Goal: Task Accomplishment & Management: Use online tool/utility

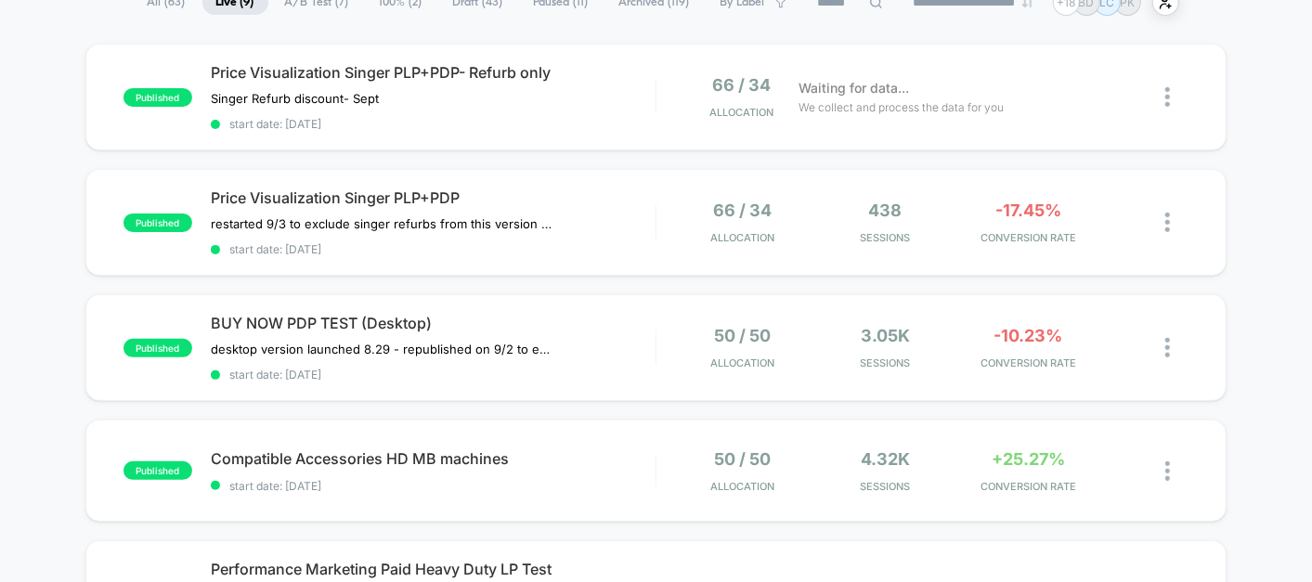
scroll to position [112, 0]
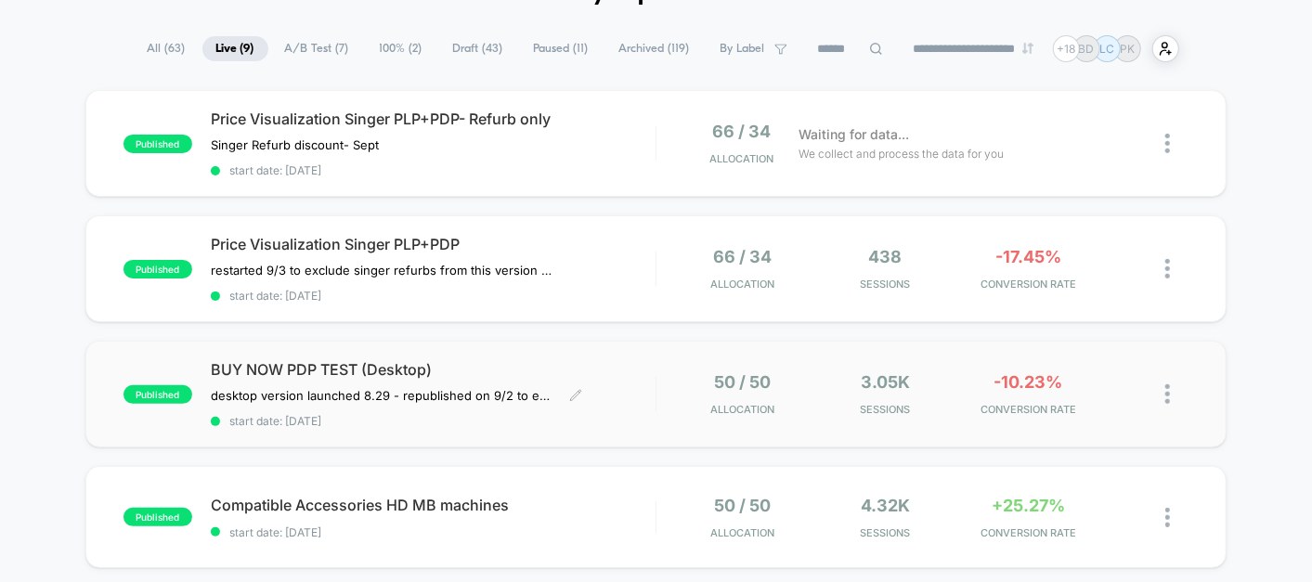
click at [609, 400] on div "BUY NOW PDP TEST (Desktop) desktop version launched 8.29﻿ - republished on 9/2 …" at bounding box center [433, 394] width 445 height 68
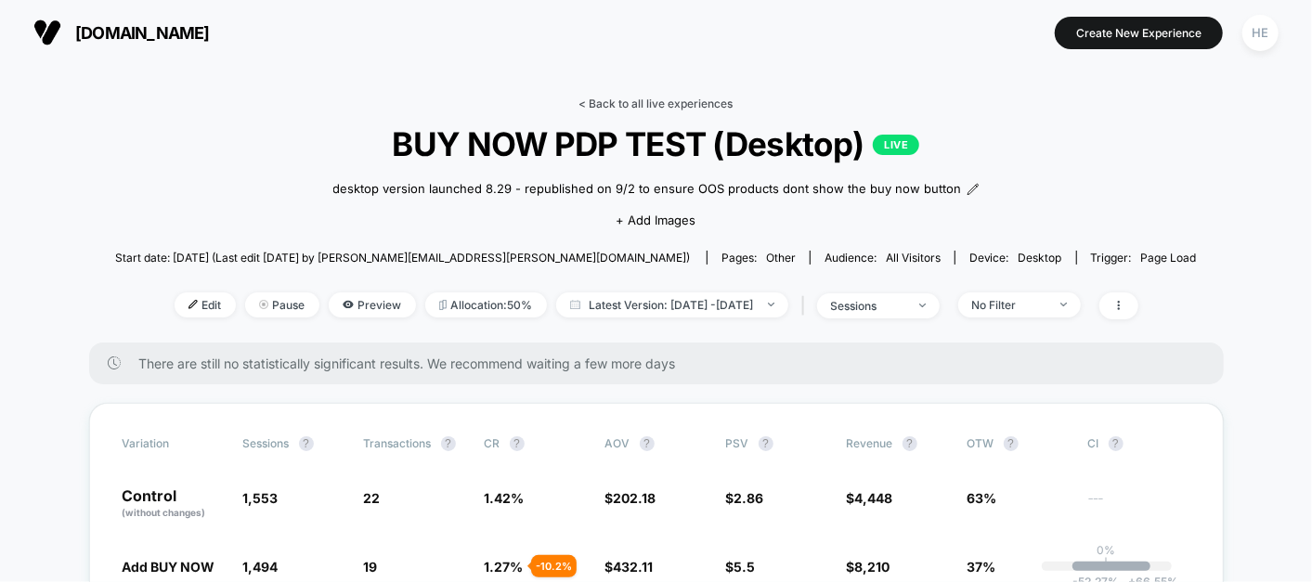
click at [673, 100] on link "< Back to all live experiences" at bounding box center [656, 104] width 154 height 14
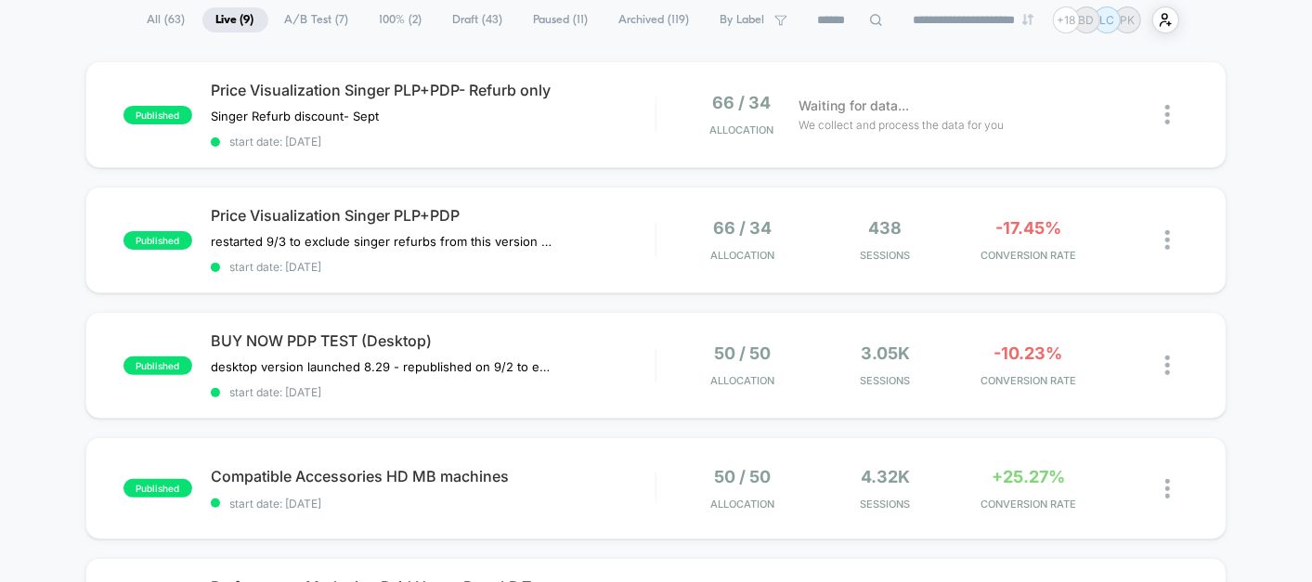
scroll to position [140, 0]
click at [601, 507] on div "published Compatible Accessories HD MB machines start date: [DATE] 50 / 50 Allo…" at bounding box center [655, 489] width 1141 height 102
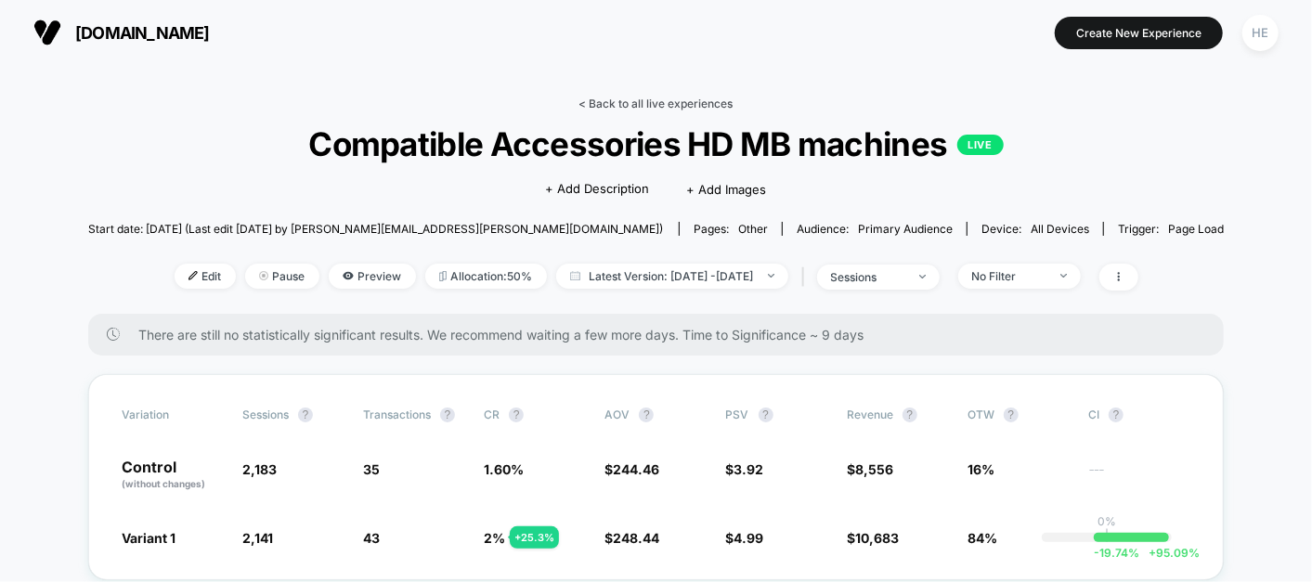
click at [629, 100] on link "< Back to all live experiences" at bounding box center [656, 104] width 154 height 14
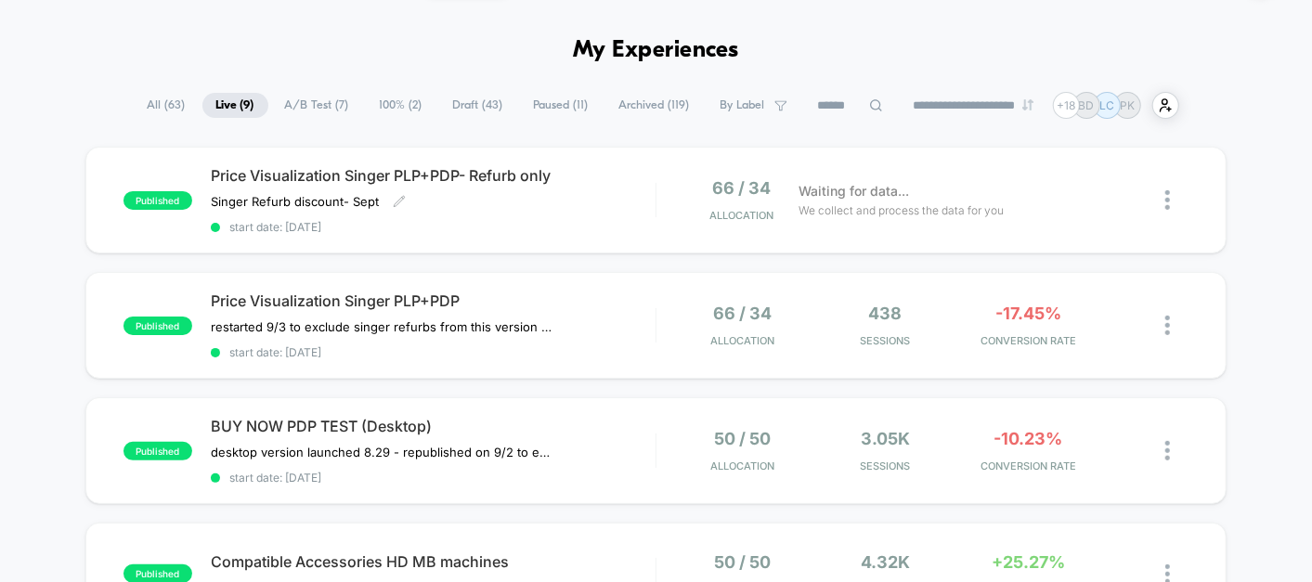
scroll to position [59, 0]
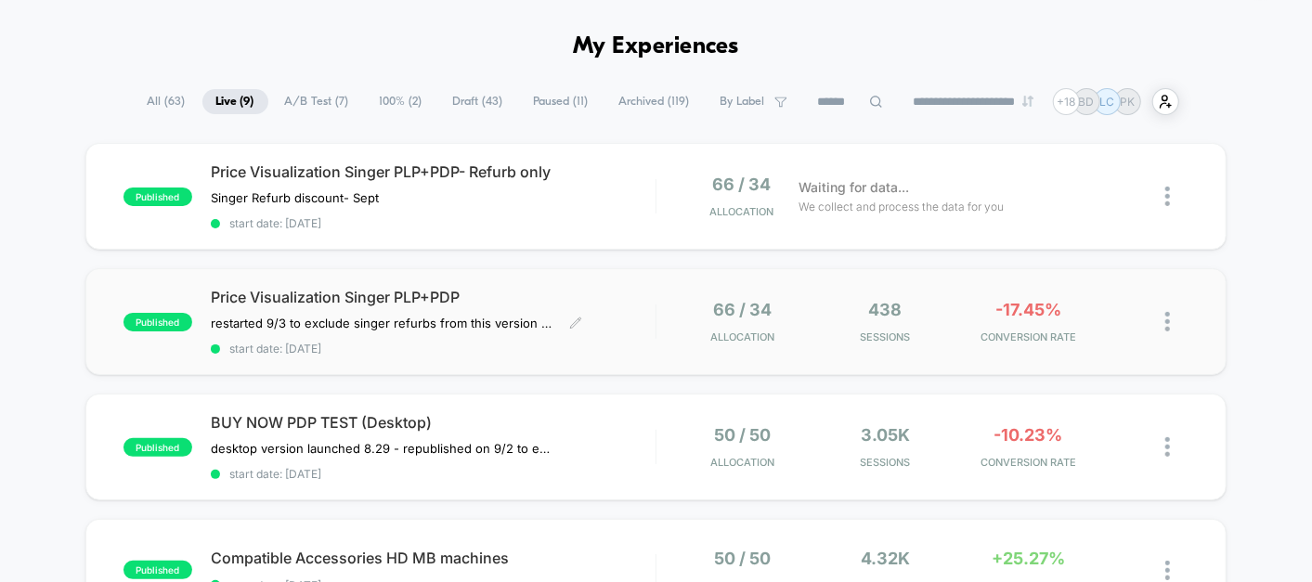
click at [562, 289] on span "Price Visualization Singer PLP+PDP" at bounding box center [433, 297] width 445 height 19
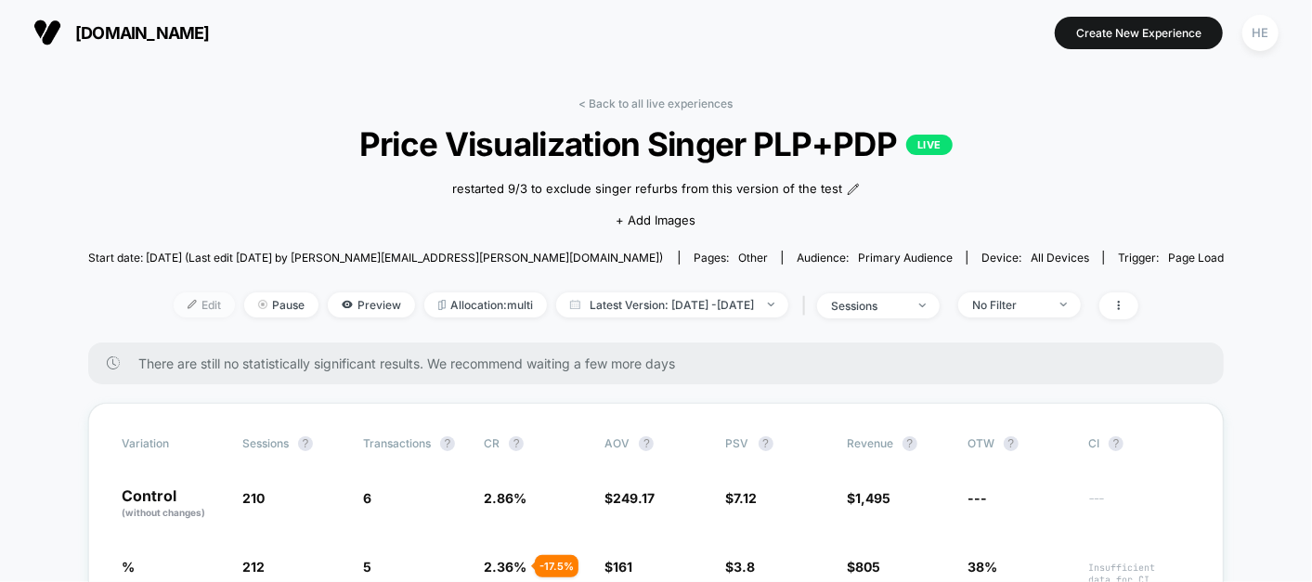
click at [179, 305] on span "Edit" at bounding box center [204, 304] width 61 height 25
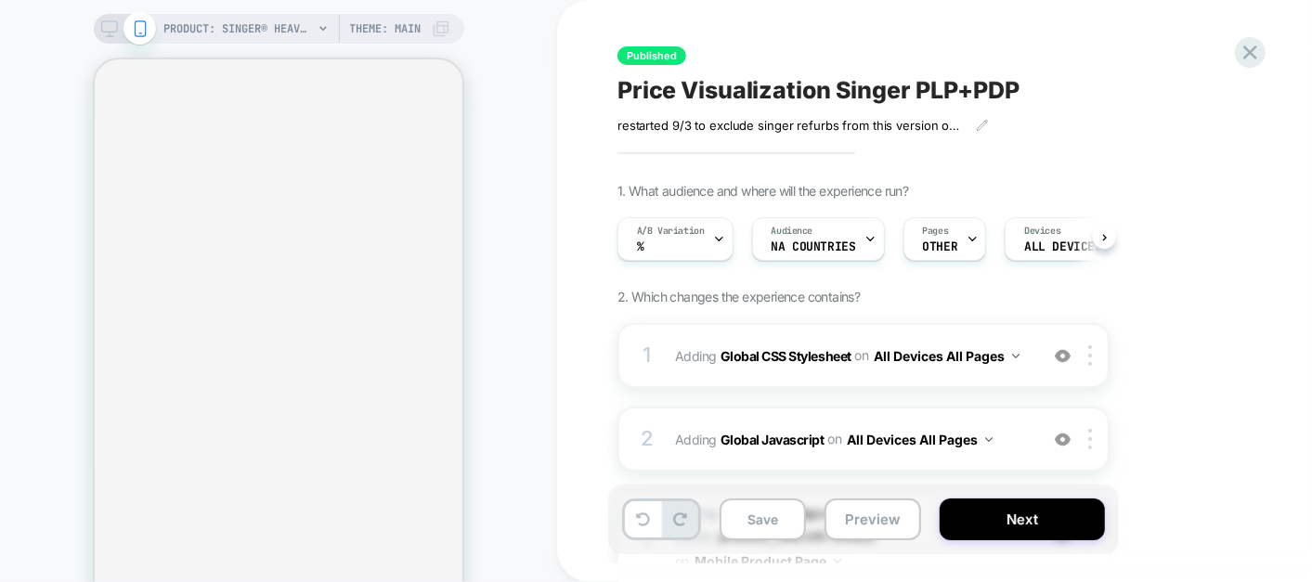
click at [957, 234] on div "Pages OTHER" at bounding box center [940, 239] width 72 height 42
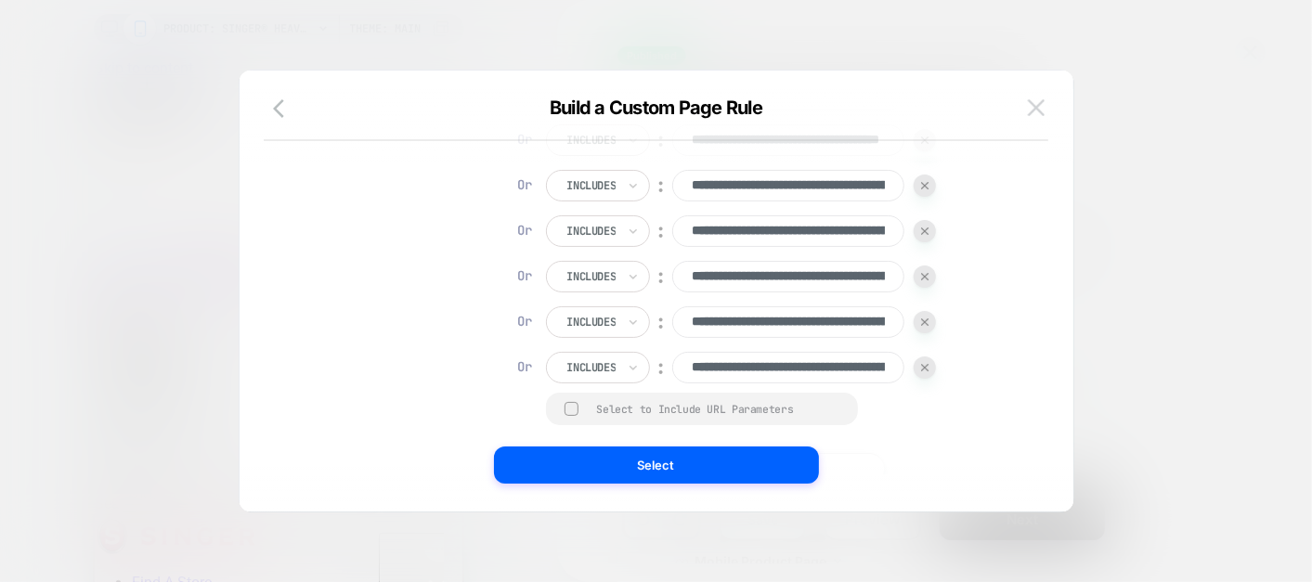
click at [1040, 109] on img at bounding box center [1036, 107] width 17 height 16
